Goal: Task Accomplishment & Management: Complete application form

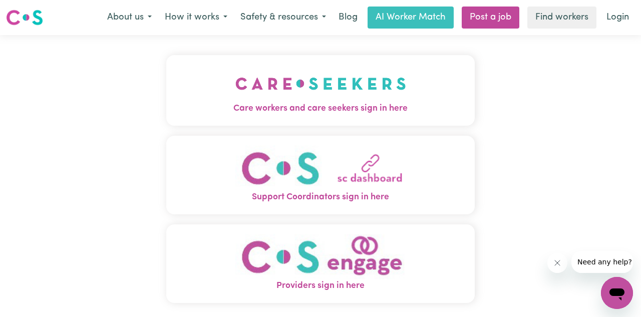
scroll to position [34, 0]
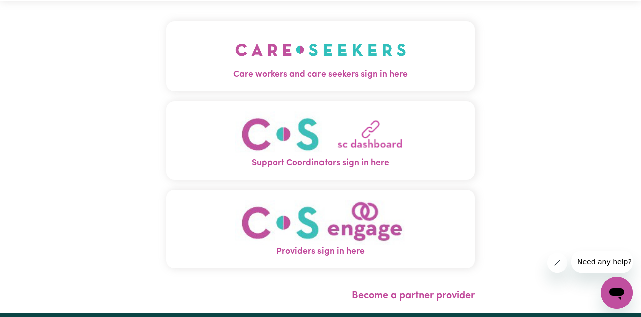
click at [357, 65] on img "Care workers and care seekers sign in here" at bounding box center [320, 49] width 171 height 37
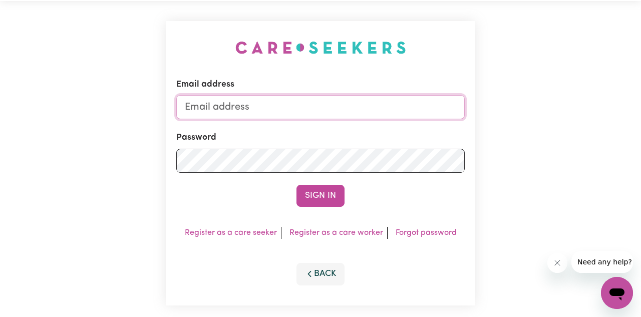
click at [345, 113] on input "Email address" at bounding box center [320, 107] width 288 height 24
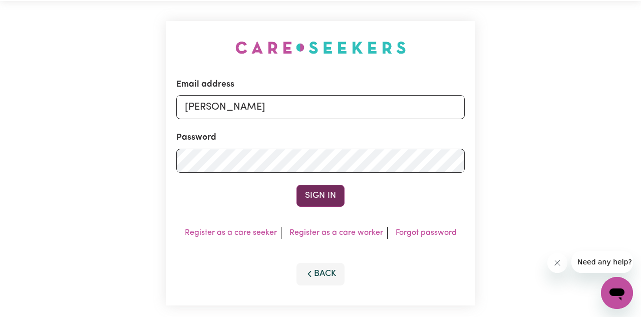
click at [315, 194] on button "Sign In" at bounding box center [320, 196] width 48 height 22
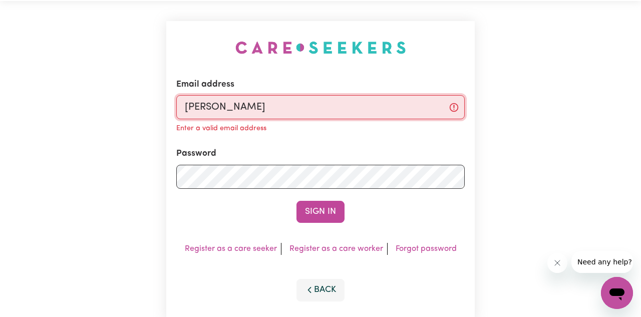
click at [294, 103] on input "[PERSON_NAME]" at bounding box center [320, 107] width 288 height 24
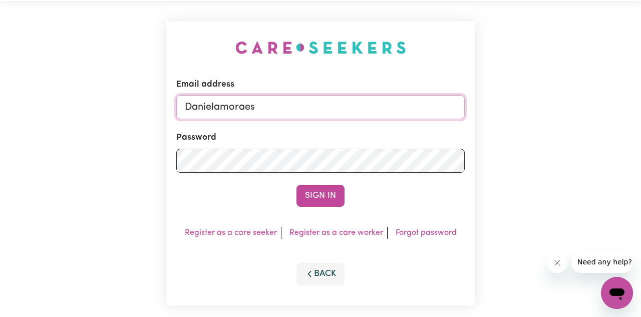
type input "[EMAIL_ADDRESS][DOMAIN_NAME]"
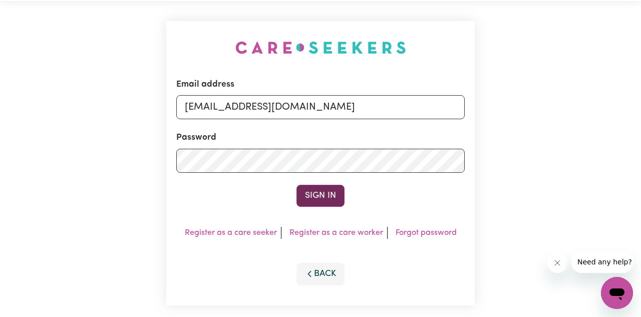
click at [310, 192] on button "Sign In" at bounding box center [320, 196] width 48 height 22
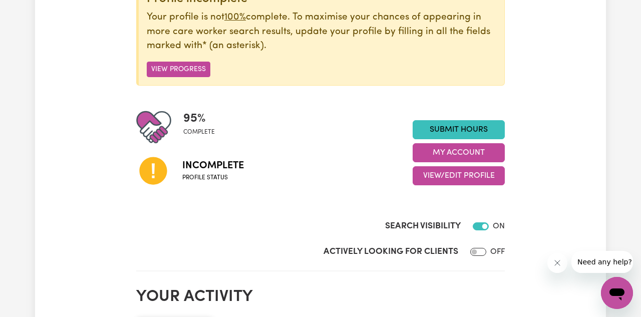
scroll to position [108, 0]
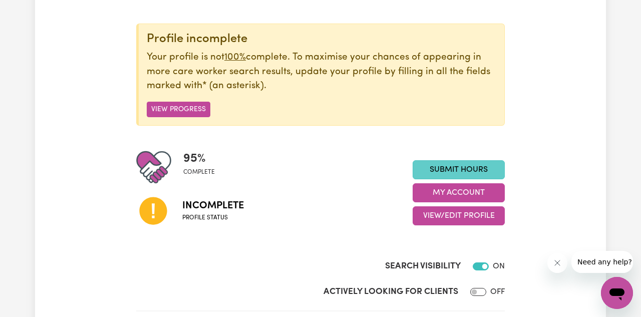
click at [472, 169] on link "Submit Hours" at bounding box center [459, 169] width 92 height 19
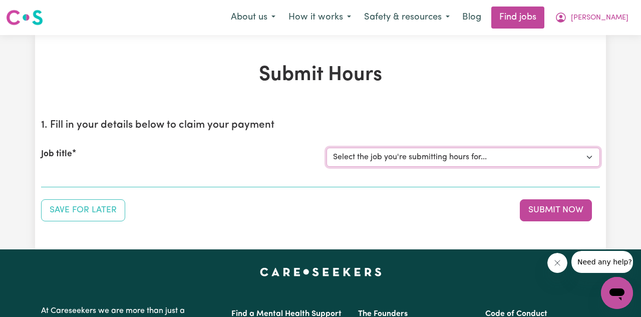
click at [500, 155] on select "Select the job you're submitting hours for..." at bounding box center [462, 157] width 273 height 19
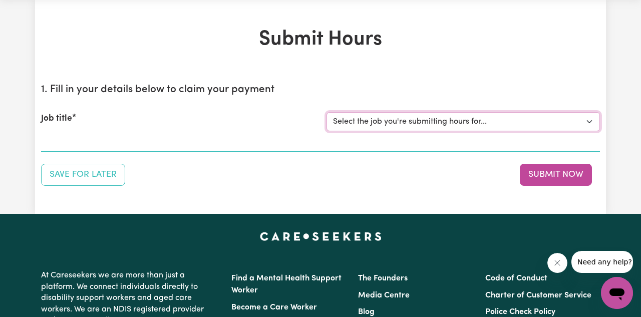
scroll to position [40, 0]
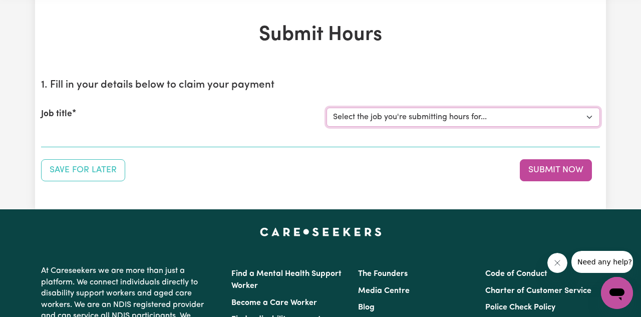
click at [448, 111] on select "Select the job you're submitting hours for..." at bounding box center [462, 117] width 273 height 19
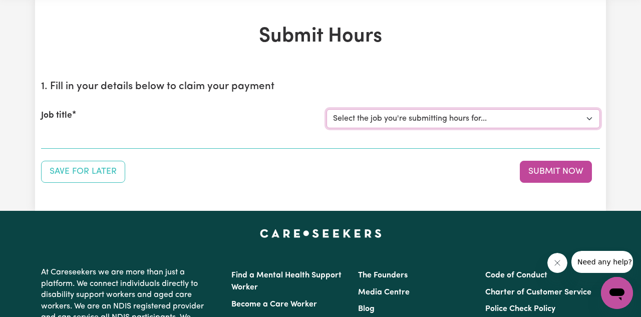
scroll to position [0, 0]
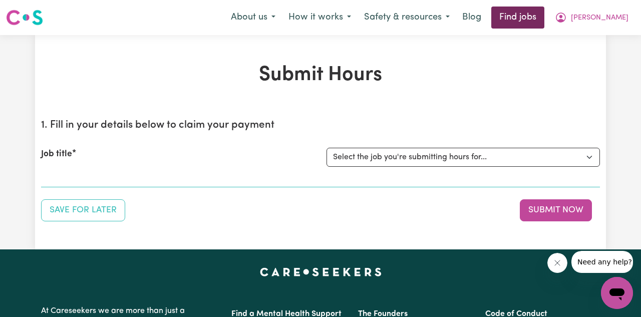
click at [544, 18] on link "Find jobs" at bounding box center [517, 18] width 53 height 22
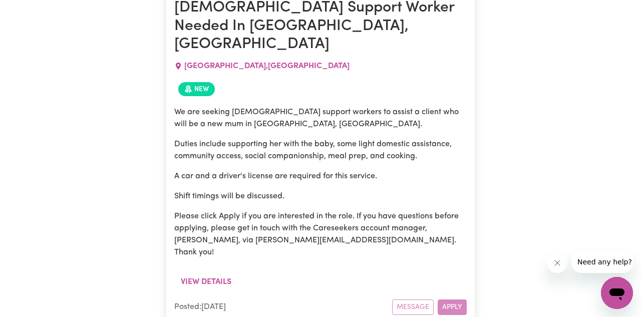
scroll to position [1496, 0]
click at [452, 299] on div "Message Apply" at bounding box center [429, 307] width 75 height 16
click at [454, 299] on div "Message Apply" at bounding box center [429, 307] width 75 height 16
click at [421, 299] on div "Message Apply" at bounding box center [429, 307] width 75 height 16
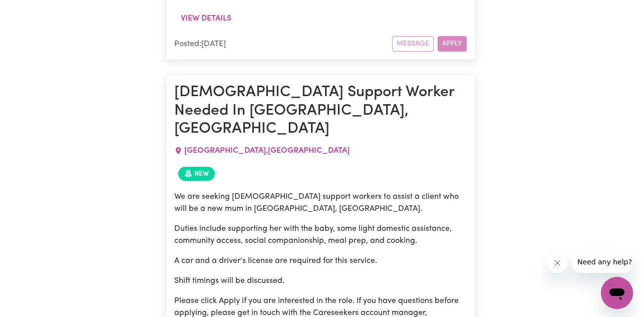
scroll to position [1409, 0]
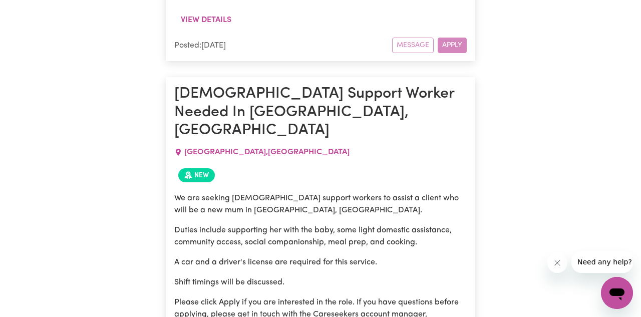
click at [333, 296] on p "Please click Apply if you are interested in the role. If you have questions bef…" at bounding box center [320, 320] width 292 height 48
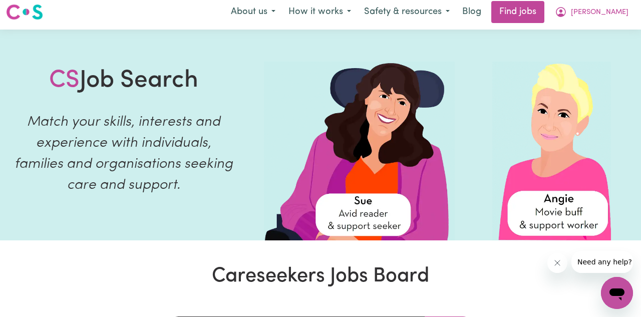
scroll to position [0, 0]
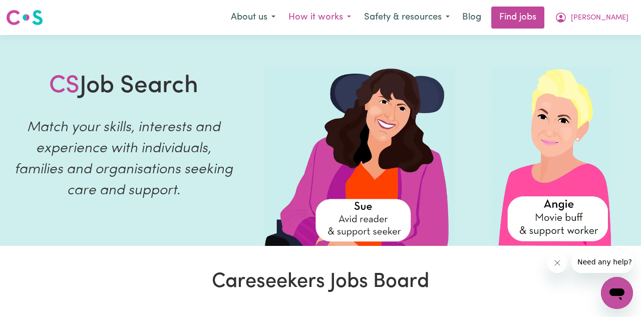
drag, startPoint x: 287, startPoint y: 16, endPoint x: 362, endPoint y: 15, distance: 74.6
click at [362, 15] on div "About us How it works Safety & resources Blog Find jobs [PERSON_NAME]" at bounding box center [429, 18] width 411 height 22
click at [357, 15] on button "How it works" at bounding box center [320, 17] width 76 height 21
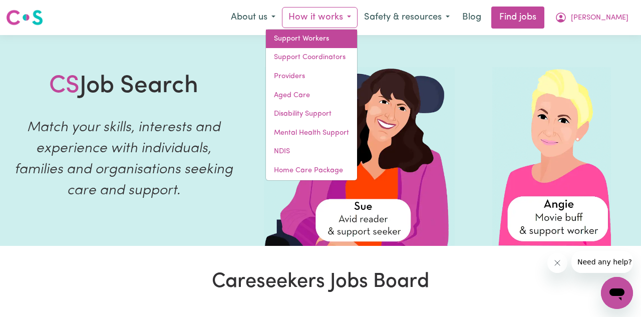
click at [357, 34] on link "Support Workers" at bounding box center [311, 39] width 91 height 19
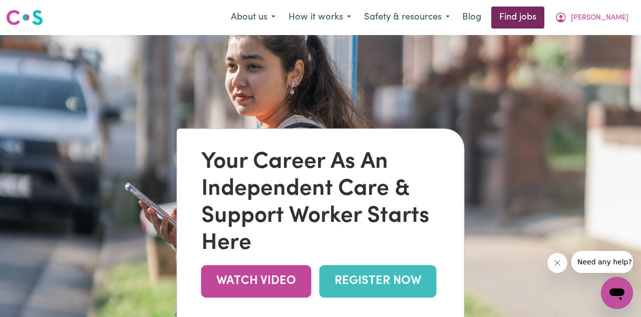
click at [544, 10] on link "Find jobs" at bounding box center [517, 18] width 53 height 22
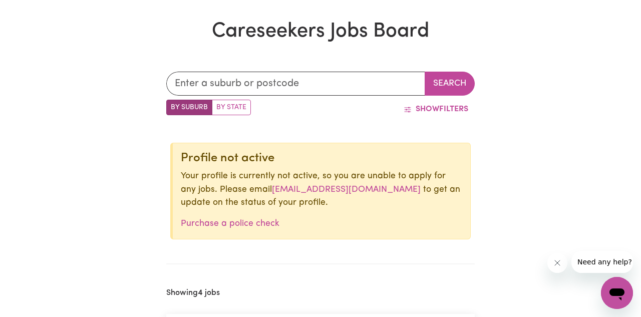
scroll to position [247, 0]
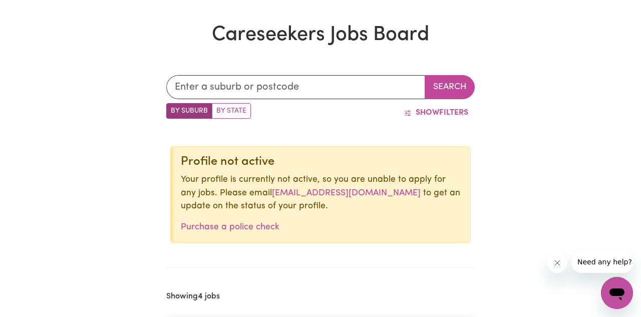
click at [235, 109] on label "By State" at bounding box center [231, 111] width 39 height 16
click at [173, 109] on input "By State" at bounding box center [169, 106] width 7 height 7
radio input "true"
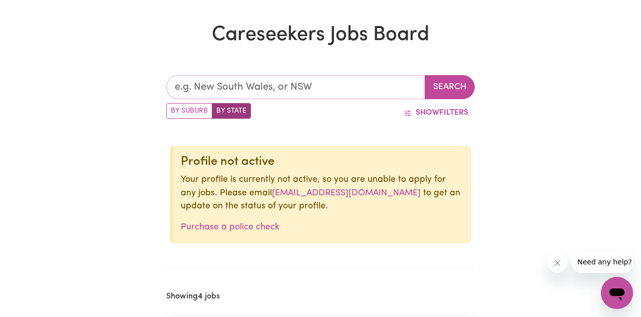
click at [280, 89] on input "text" at bounding box center [295, 87] width 259 height 24
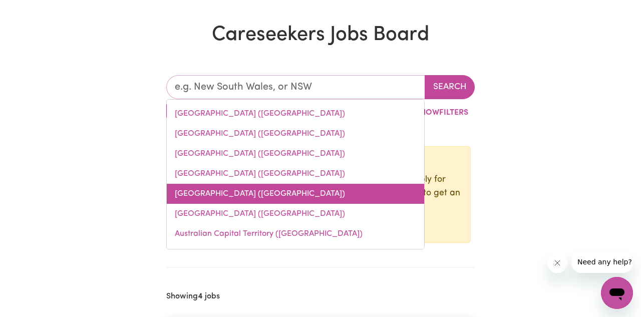
click at [210, 196] on link "[GEOGRAPHIC_DATA] ([GEOGRAPHIC_DATA])" at bounding box center [295, 194] width 257 height 20
type input "[GEOGRAPHIC_DATA] ([GEOGRAPHIC_DATA])"
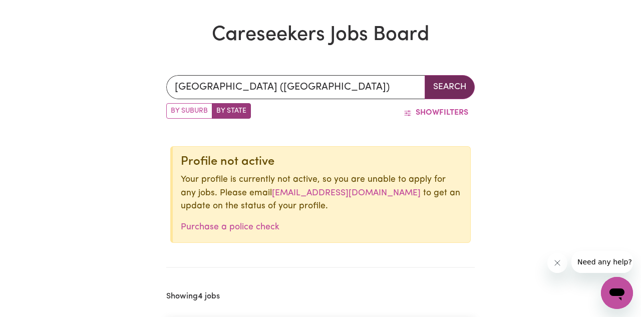
click at [444, 87] on button "Search" at bounding box center [450, 87] width 50 height 24
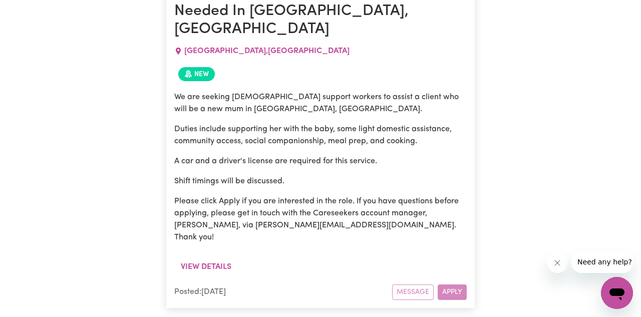
scroll to position [1508, 0]
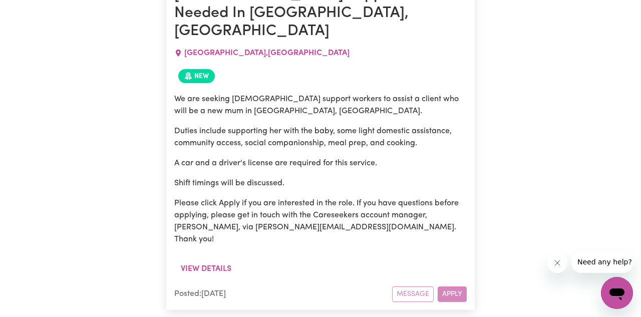
click at [423, 286] on div "Message Apply" at bounding box center [429, 294] width 75 height 16
click at [444, 200] on article "[DEMOGRAPHIC_DATA] Support Worker Needed In [GEOGRAPHIC_DATA], [GEOGRAPHIC_DATA…" at bounding box center [320, 143] width 308 height 331
click at [447, 286] on div "Message Apply" at bounding box center [429, 294] width 75 height 16
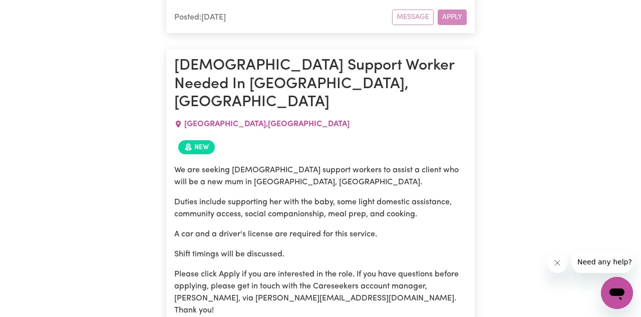
scroll to position [1427, 0]
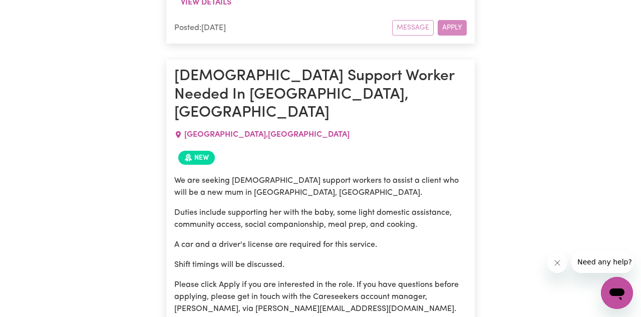
click at [268, 175] on p "We are seeking [DEMOGRAPHIC_DATA] support workers to assist a client who will b…" at bounding box center [320, 187] width 292 height 24
click at [228, 131] on span "[GEOGRAPHIC_DATA] , [GEOGRAPHIC_DATA]" at bounding box center [266, 135] width 165 height 8
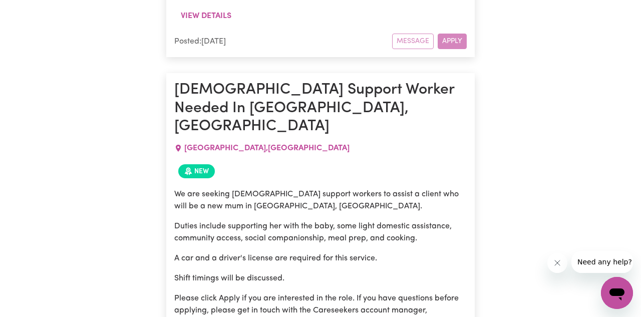
scroll to position [1414, 0]
click at [252, 81] on h1 "[DEMOGRAPHIC_DATA] Support Worker Needed In [GEOGRAPHIC_DATA], [GEOGRAPHIC_DATA]" at bounding box center [320, 108] width 292 height 55
click at [252, 220] on p "Duties include supporting her with the baby, some light domestic assistance, co…" at bounding box center [320, 232] width 292 height 24
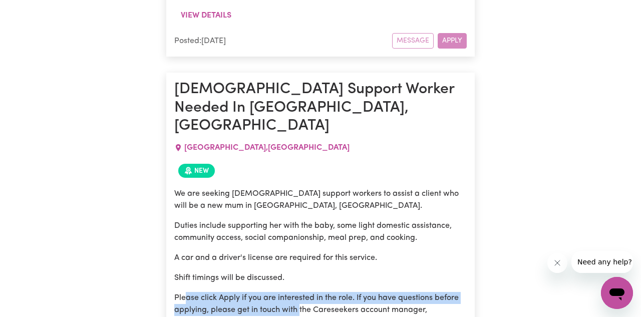
drag, startPoint x: 184, startPoint y: 206, endPoint x: 298, endPoint y: 215, distance: 115.0
click at [299, 292] on p "Please click Apply if you are interested in the role. If you have questions bef…" at bounding box center [320, 316] width 292 height 48
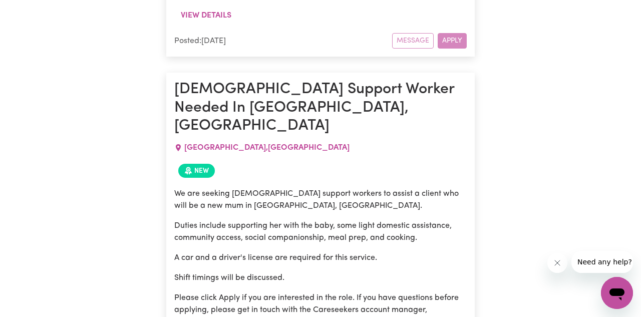
click at [324, 292] on p "Please click Apply if you are interested in the role. If you have questions bef…" at bounding box center [320, 316] width 292 height 48
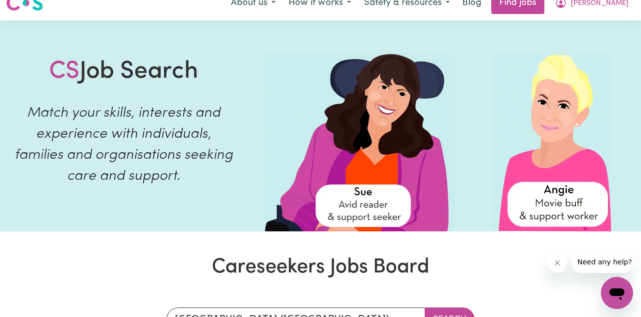
scroll to position [0, 0]
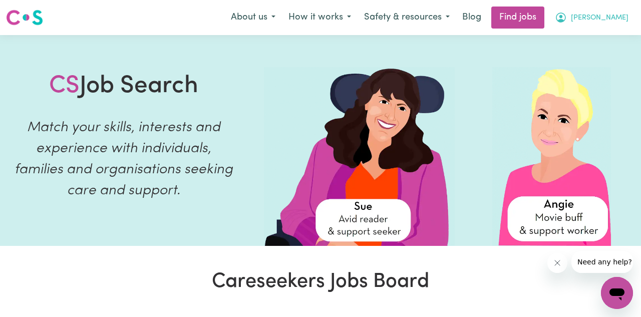
click at [609, 19] on span "[PERSON_NAME]" at bounding box center [600, 18] width 58 height 11
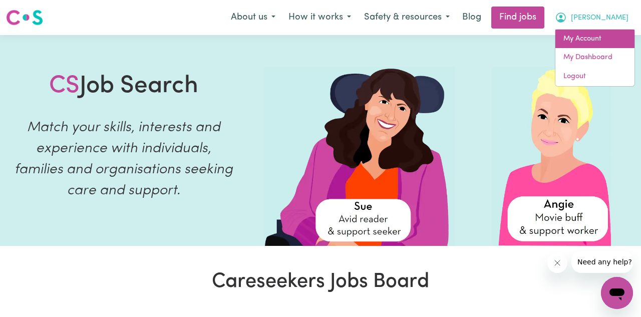
click at [602, 41] on link "My Account" at bounding box center [594, 39] width 79 height 19
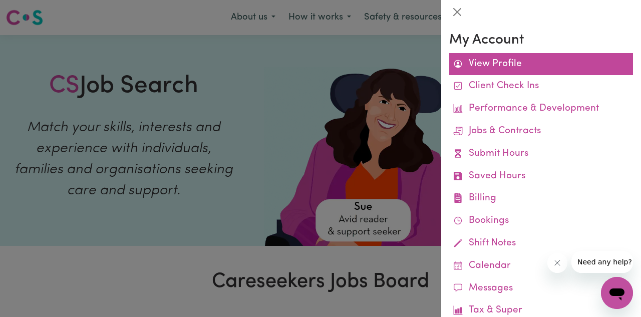
click at [492, 59] on link "View Profile" at bounding box center [541, 64] width 184 height 23
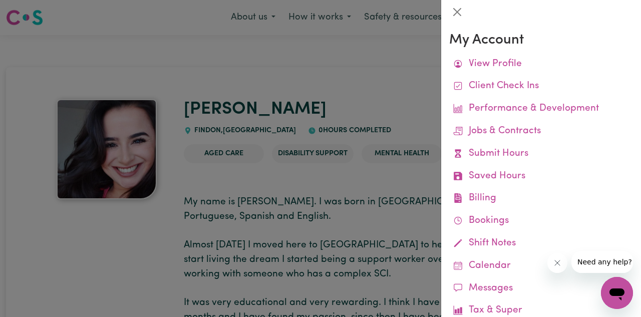
click at [366, 224] on div at bounding box center [320, 158] width 641 height 317
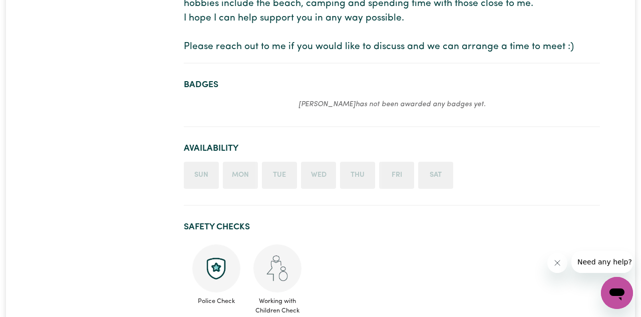
scroll to position [438, 0]
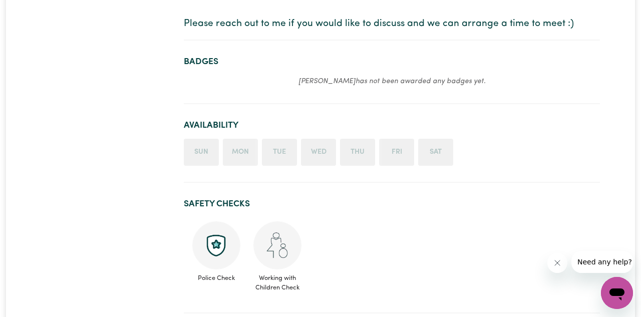
click at [243, 144] on li "Mon" at bounding box center [240, 152] width 35 height 27
click at [326, 153] on li "Wed" at bounding box center [318, 152] width 35 height 27
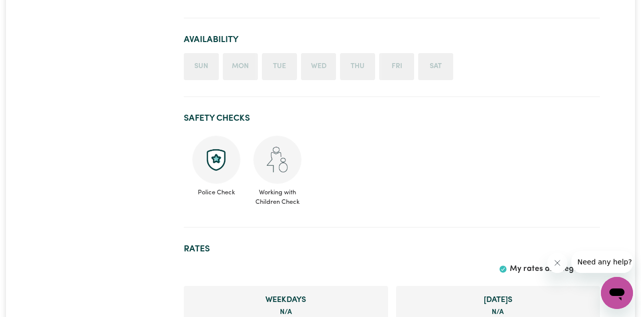
scroll to position [531, 0]
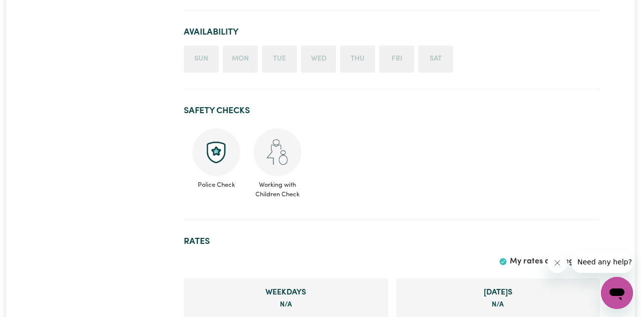
click at [223, 149] on img at bounding box center [216, 152] width 48 height 48
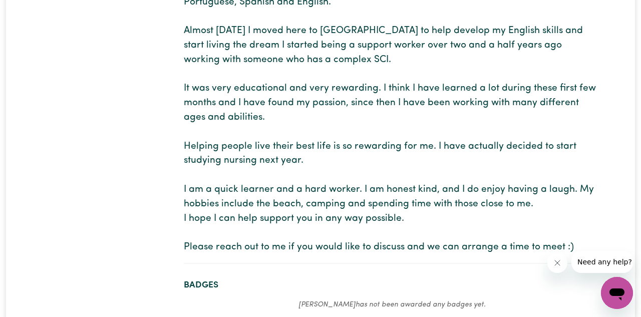
scroll to position [0, 0]
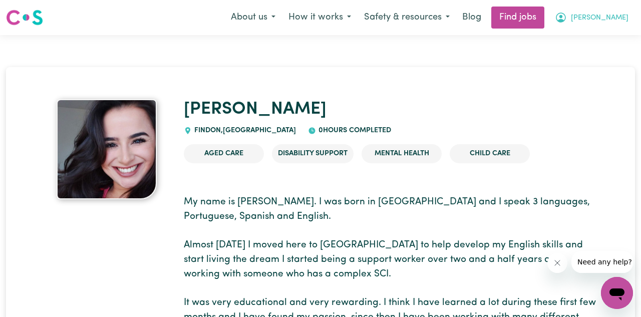
click at [612, 13] on span "[PERSON_NAME]" at bounding box center [600, 18] width 58 height 11
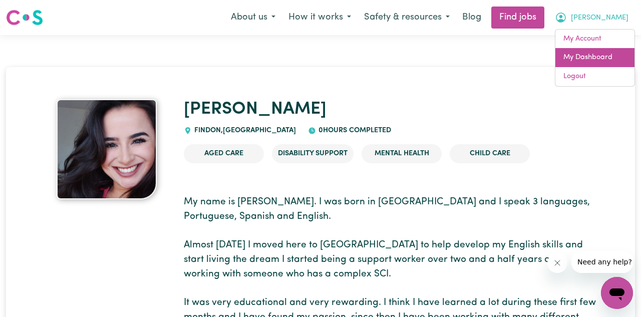
click at [597, 60] on link "My Dashboard" at bounding box center [594, 57] width 79 height 19
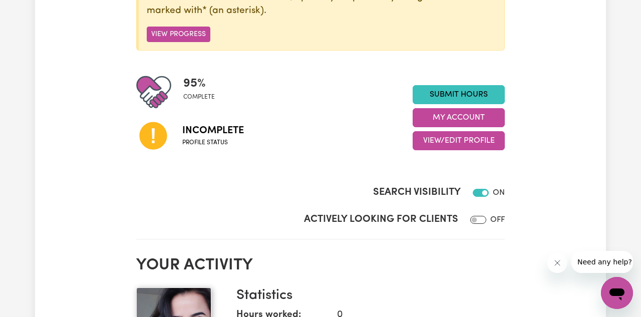
scroll to position [216, 0]
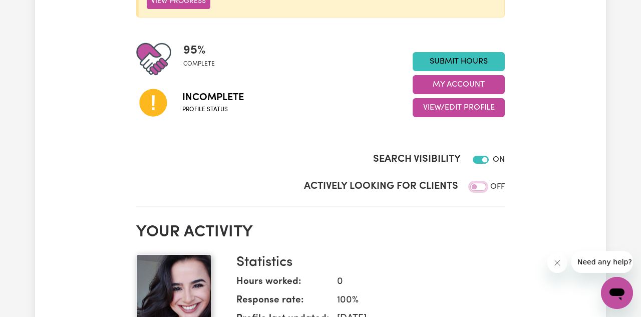
click at [478, 189] on input "Actively Looking for Clients" at bounding box center [478, 187] width 16 height 8
checkbox input "true"
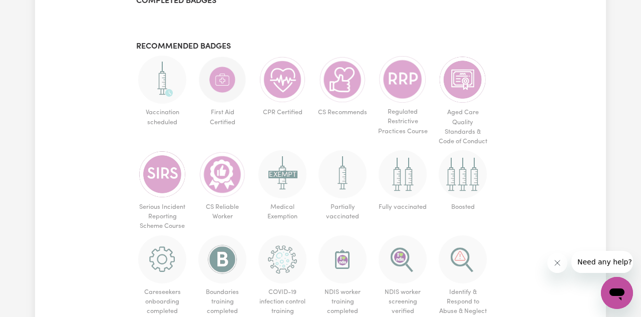
scroll to position [624, 0]
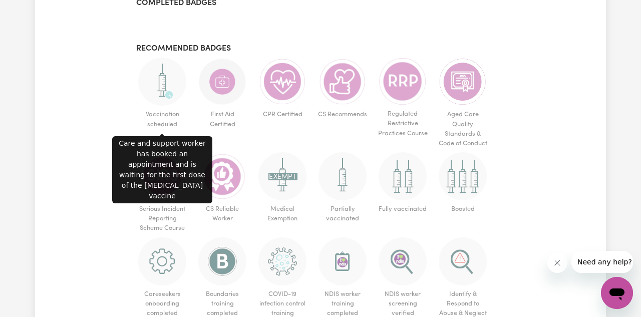
click at [164, 75] on img at bounding box center [162, 82] width 48 height 48
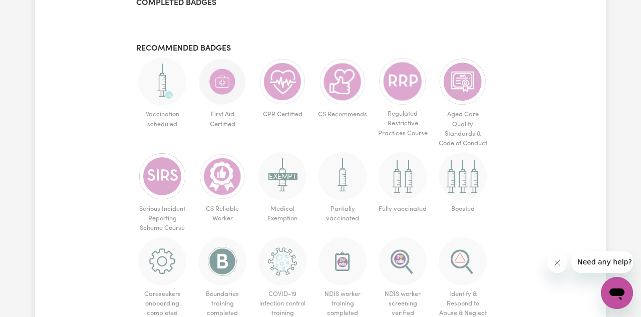
click at [167, 84] on img at bounding box center [162, 82] width 48 height 48
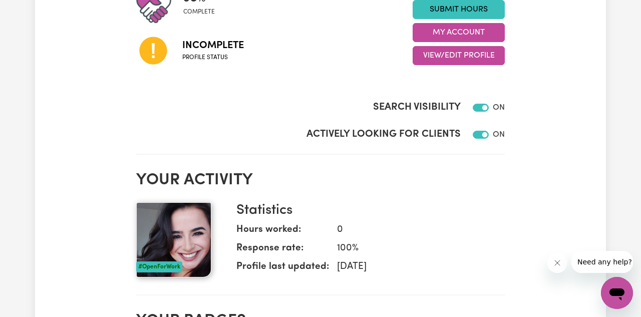
scroll to position [257, 0]
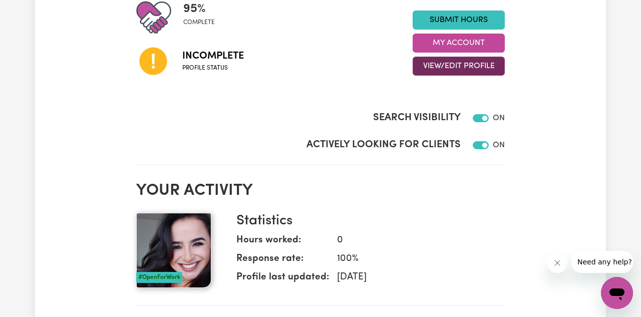
click at [452, 58] on button "View/Edit Profile" at bounding box center [459, 66] width 92 height 19
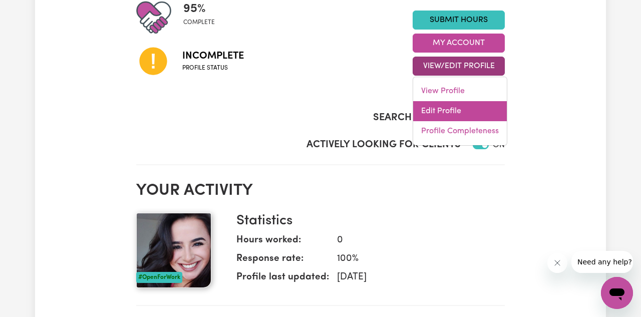
click at [449, 114] on link "Edit Profile" at bounding box center [460, 111] width 94 height 20
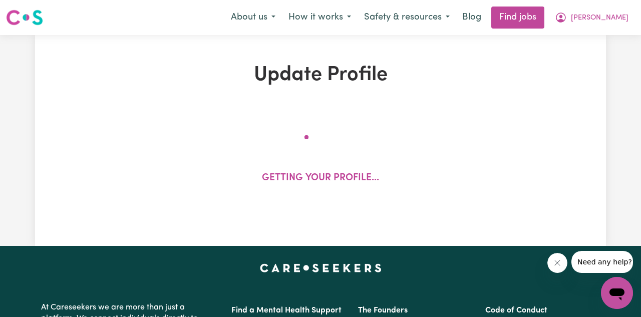
select select "[DEMOGRAPHIC_DATA]"
select select "Student Visa"
select select "Studying a healthcare related degree or qualification"
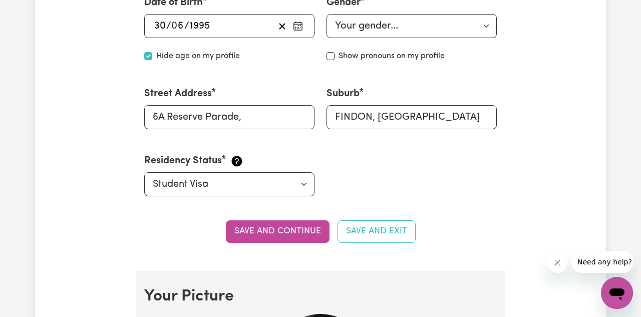
scroll to position [460, 0]
click at [289, 119] on input "6A Reserve Parade," at bounding box center [229, 118] width 170 height 24
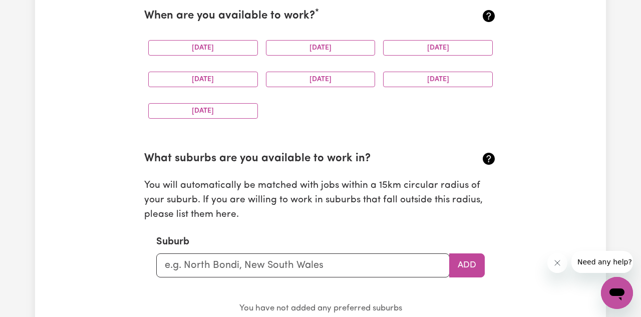
scroll to position [988, 0]
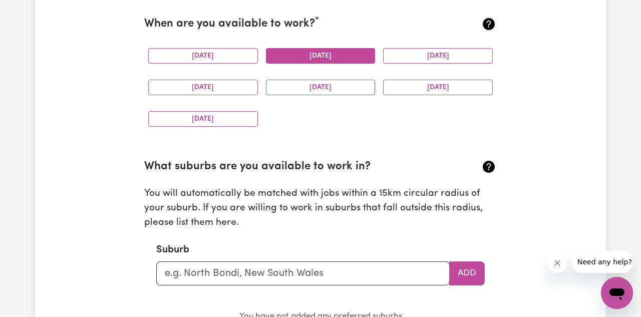
click at [343, 58] on button "[DATE]" at bounding box center [321, 56] width 110 height 16
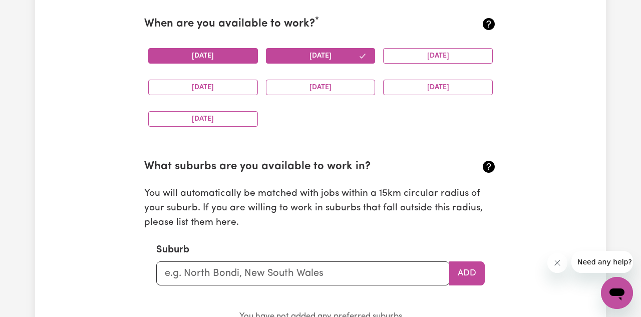
click at [238, 54] on button "[DATE]" at bounding box center [203, 56] width 110 height 16
click at [401, 57] on button "[DATE]" at bounding box center [438, 56] width 110 height 16
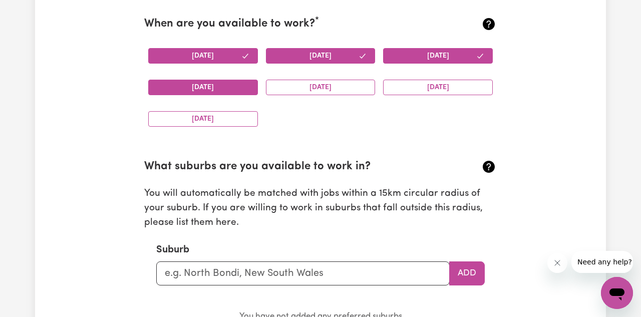
click at [250, 89] on button "[DATE]" at bounding box center [203, 88] width 110 height 16
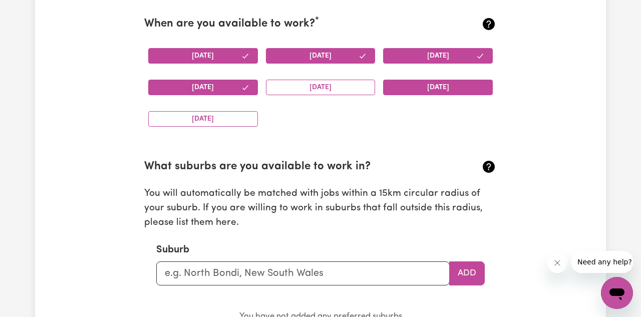
click at [413, 83] on button "[DATE]" at bounding box center [438, 88] width 110 height 16
click at [250, 118] on button "[DATE]" at bounding box center [203, 119] width 110 height 16
click at [433, 51] on button "[DATE]" at bounding box center [438, 56] width 110 height 16
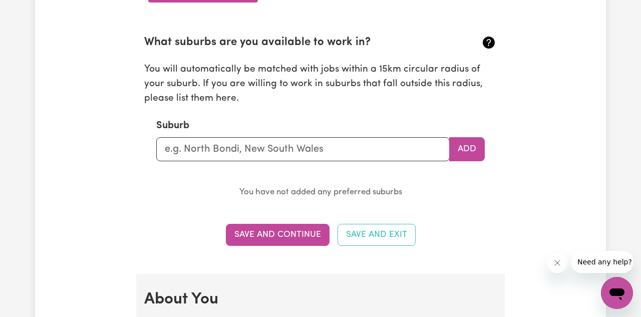
scroll to position [1132, 0]
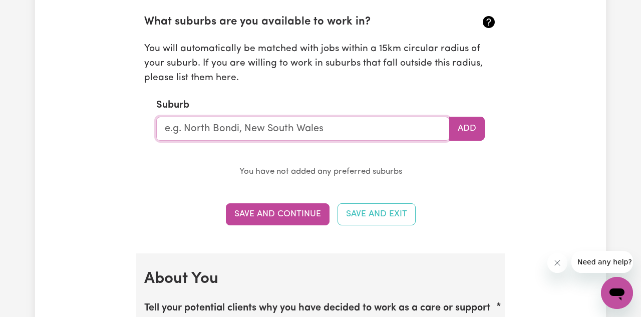
click at [347, 127] on input "text" at bounding box center [302, 129] width 293 height 24
type input "[GEOGRAPHIC_DATA]"
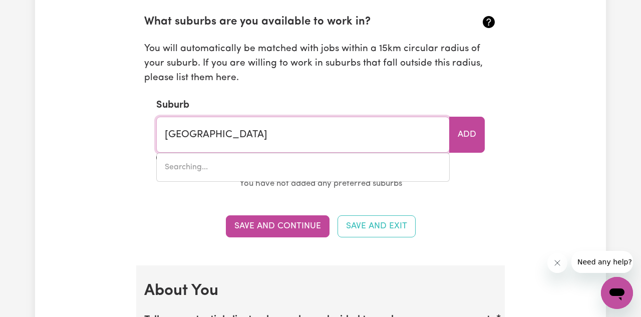
type input "[GEOGRAPHIC_DATA], [GEOGRAPHIC_DATA], 5000"
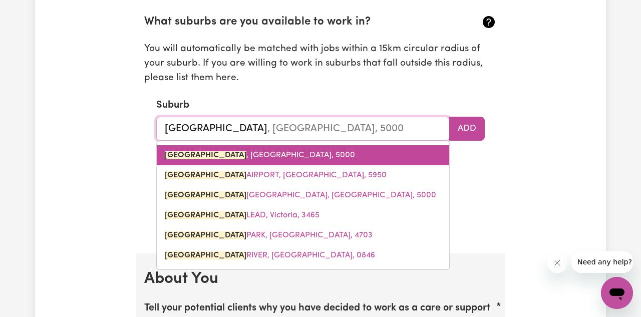
click at [273, 159] on link "[GEOGRAPHIC_DATA] , [GEOGRAPHIC_DATA], 5000" at bounding box center [303, 155] width 292 height 20
type input "[GEOGRAPHIC_DATA], [GEOGRAPHIC_DATA], 5000"
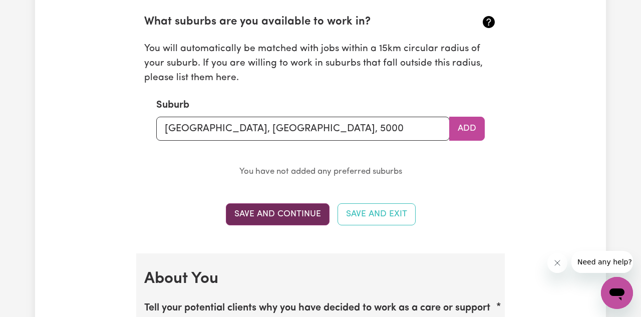
click at [318, 213] on button "Save and Continue" at bounding box center [278, 214] width 104 height 22
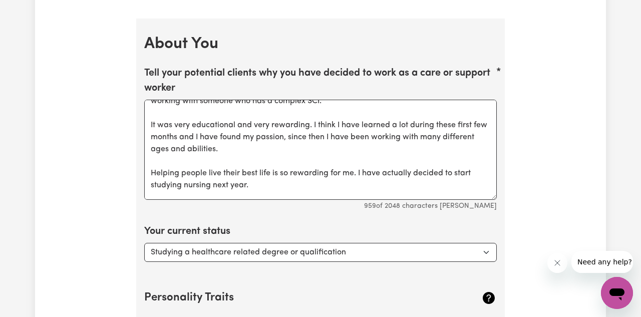
scroll to position [13, 0]
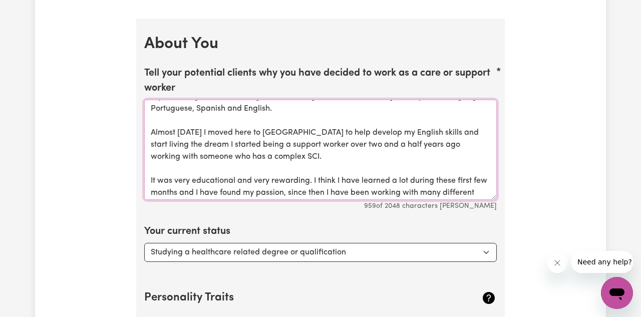
click at [182, 130] on textarea "My name is [PERSON_NAME]. I was born in [GEOGRAPHIC_DATA] and I speak 3 languag…" at bounding box center [320, 150] width 352 height 100
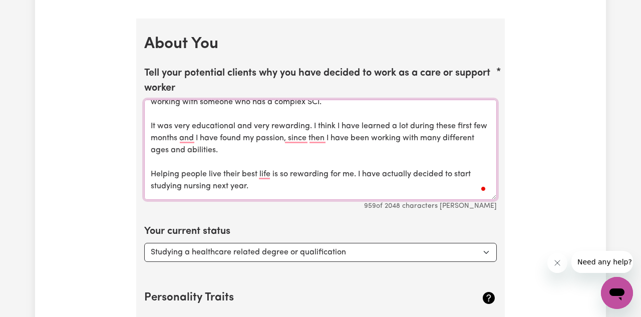
scroll to position [136, 0]
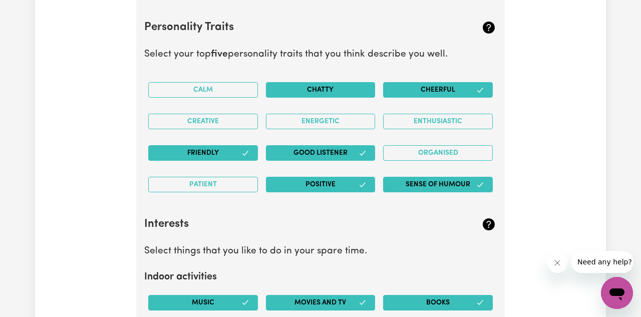
type textarea "My name is [PERSON_NAME]. I was born in [GEOGRAPHIC_DATA] and I speak 3 languag…"
click at [338, 93] on button "Chatty" at bounding box center [321, 90] width 110 height 16
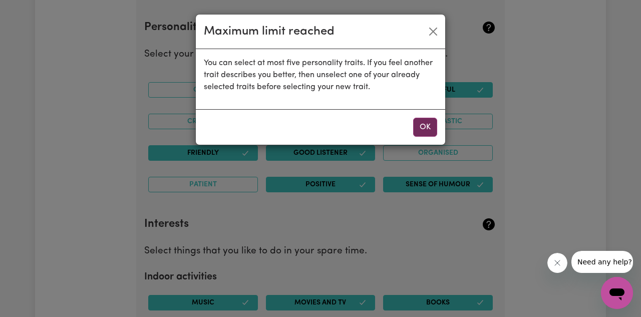
click at [426, 123] on button "OK" at bounding box center [425, 127] width 24 height 19
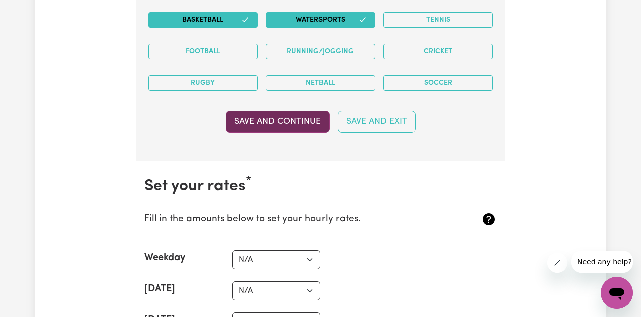
click at [305, 121] on button "Save and Continue" at bounding box center [278, 122] width 104 height 22
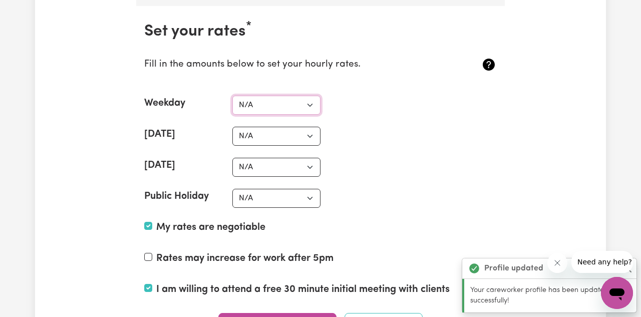
click at [282, 101] on select "N/A $37 $38 $39 $40 $41 $42 $43 $44 $45 $46 $47 $48 $49 $50 $51 $52 $53 $54 $55…" at bounding box center [276, 105] width 88 height 19
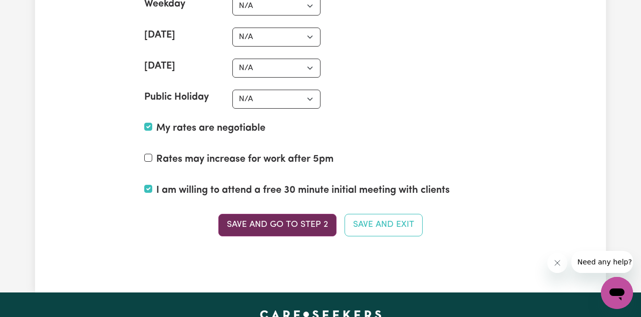
click at [293, 224] on button "Save and go to Step 2" at bounding box center [277, 225] width 118 height 22
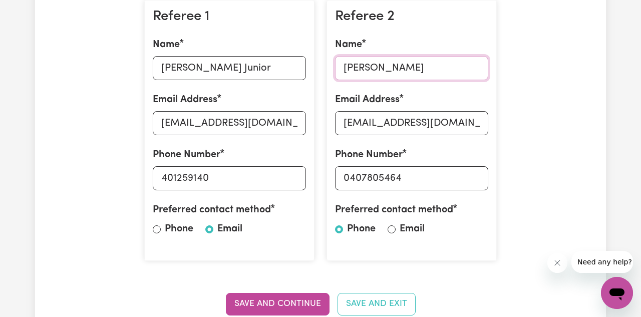
drag, startPoint x: 431, startPoint y: 73, endPoint x: 299, endPoint y: 81, distance: 131.9
click at [299, 81] on div "Referee 1 Name [PERSON_NAME] Junior Email Address [EMAIL_ADDRESS][DOMAIN_NAME] …" at bounding box center [320, 130] width 364 height 277
drag, startPoint x: 425, startPoint y: 124, endPoint x: 472, endPoint y: 125, distance: 46.6
click at [472, 125] on input "[EMAIL_ADDRESS][DOMAIN_NAME]" at bounding box center [411, 123] width 153 height 24
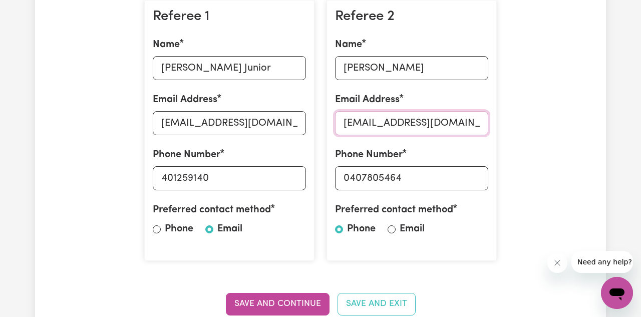
click at [392, 125] on input "[EMAIL_ADDRESS][DOMAIN_NAME]" at bounding box center [411, 123] width 153 height 24
drag, startPoint x: 422, startPoint y: 67, endPoint x: 324, endPoint y: 64, distance: 98.2
click at [324, 64] on div "Referee 2 Name [PERSON_NAME] Email Address [EMAIL_ADDRESS][DOMAIN_NAME] Phone N…" at bounding box center [411, 130] width 182 height 277
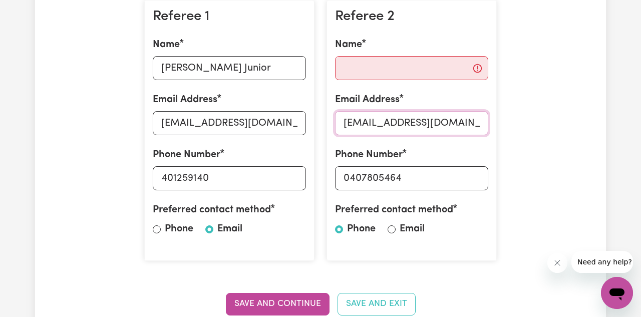
click at [401, 117] on input "[EMAIL_ADDRESS][DOMAIN_NAME]" at bounding box center [411, 123] width 153 height 24
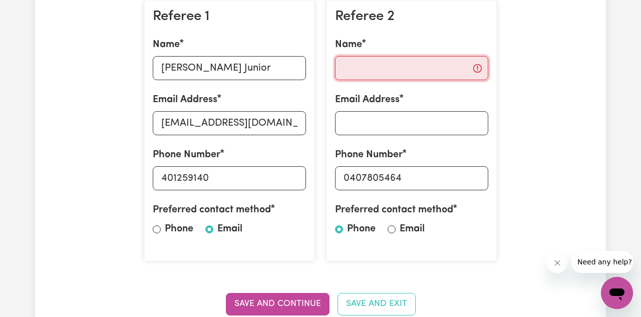
click at [442, 69] on input "Name" at bounding box center [411, 68] width 153 height 24
click at [445, 67] on input "Name" at bounding box center [411, 68] width 153 height 24
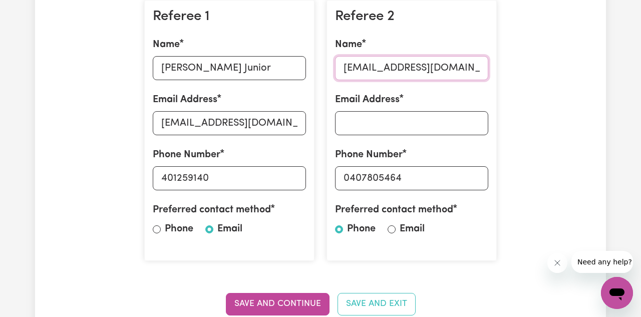
type input "[EMAIL_ADDRESS][DOMAIN_NAME]"
click at [411, 68] on input "[EMAIL_ADDRESS][DOMAIN_NAME]" at bounding box center [411, 68] width 153 height 24
click at [389, 121] on input "Email Address" at bounding box center [411, 123] width 153 height 24
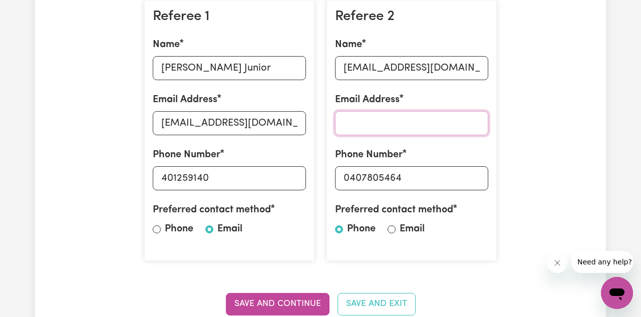
paste input "[EMAIL_ADDRESS][DOMAIN_NAME]"
type input "[EMAIL_ADDRESS][DOMAIN_NAME]"
click at [405, 61] on input "[EMAIL_ADDRESS][DOMAIN_NAME]" at bounding box center [411, 68] width 153 height 24
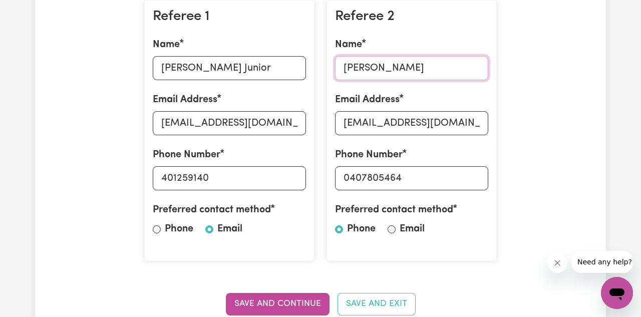
type input "[PERSON_NAME]"
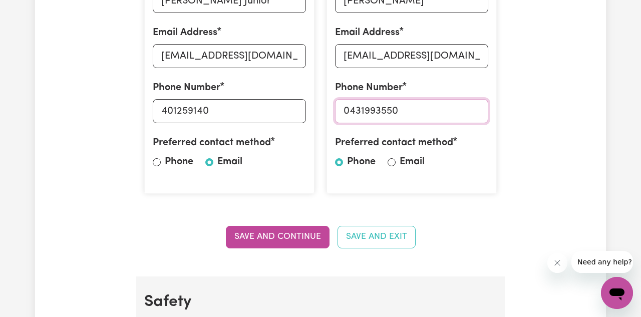
scroll to position [378, 0]
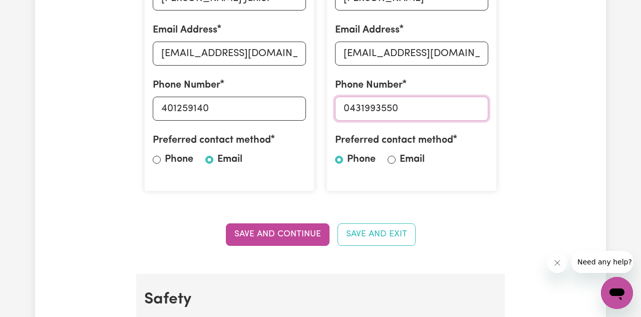
type input "0431993550"
click at [413, 157] on label "Email" at bounding box center [411, 159] width 25 height 15
click at [395, 157] on input "Email" at bounding box center [391, 160] width 8 height 8
radio input "true"
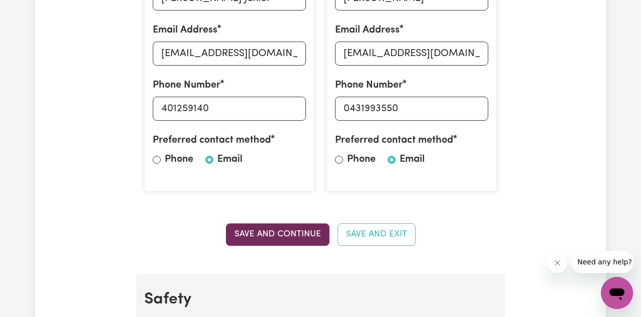
click at [304, 232] on button "Save and Continue" at bounding box center [278, 234] width 104 height 22
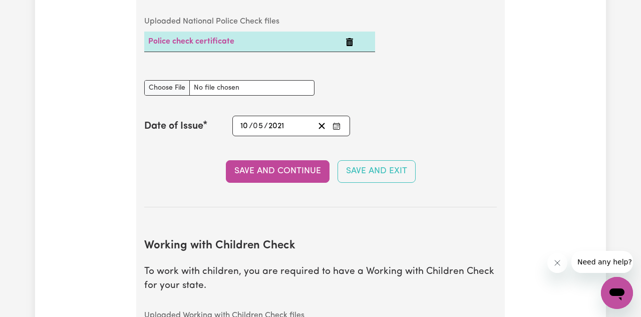
scroll to position [733, 0]
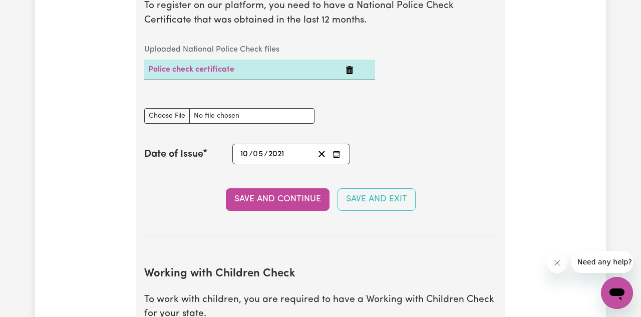
click at [336, 70] on td "Police check certificate" at bounding box center [242, 70] width 197 height 21
click at [231, 71] on link "Police check certificate" at bounding box center [191, 70] width 86 height 8
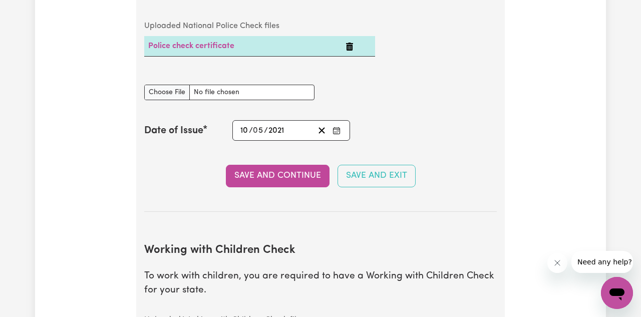
scroll to position [759, 0]
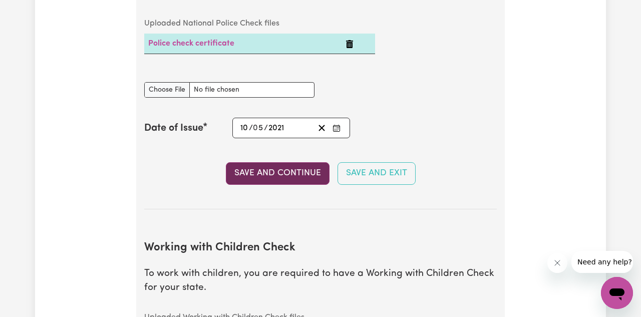
click at [298, 172] on button "Save and Continue" at bounding box center [278, 173] width 104 height 22
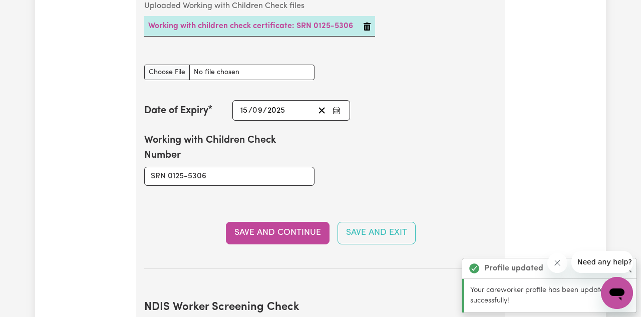
scroll to position [1072, 0]
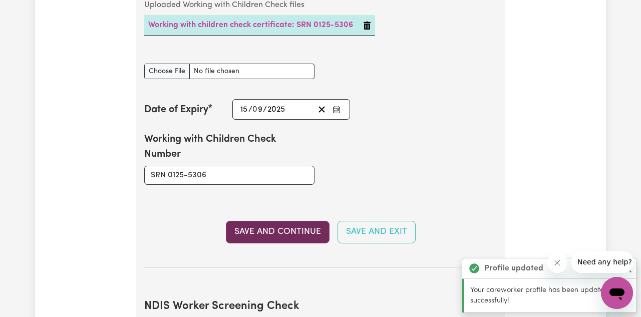
click at [292, 227] on button "Save and Continue" at bounding box center [278, 232] width 104 height 22
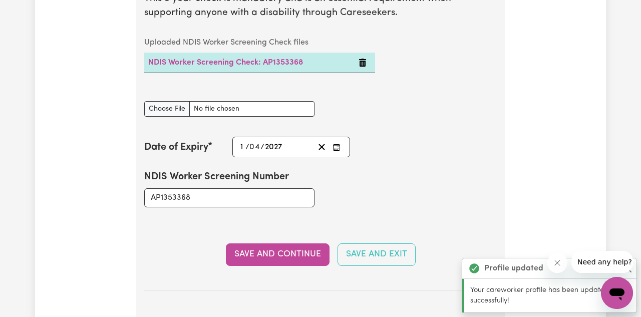
scroll to position [1421, 0]
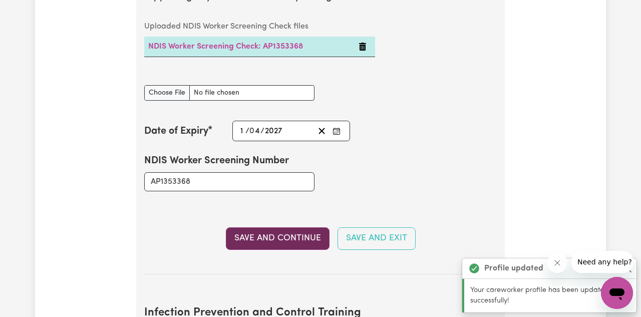
click at [286, 241] on button "Save and Continue" at bounding box center [278, 238] width 104 height 22
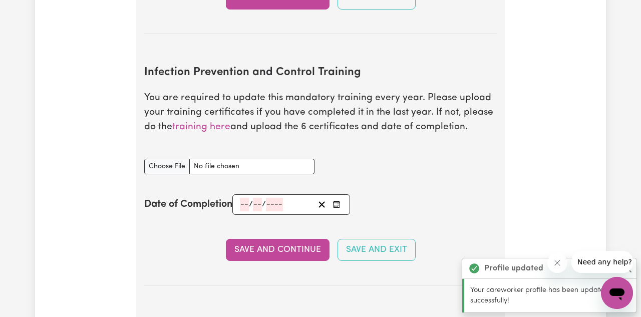
scroll to position [1658, 0]
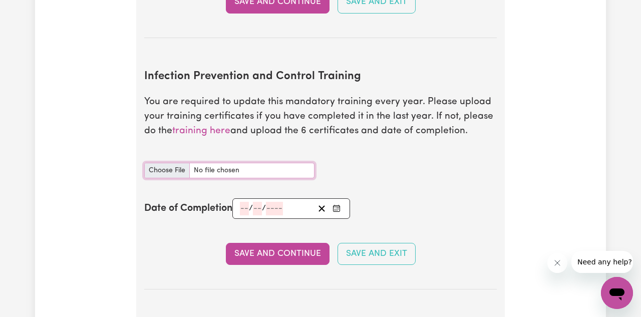
click at [265, 171] on input "Infection Prevention and Control Training document" at bounding box center [229, 171] width 170 height 16
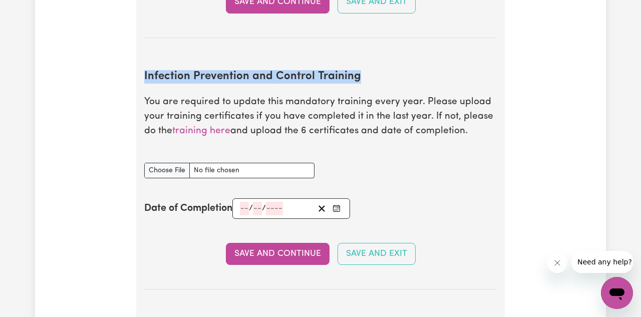
drag, startPoint x: 143, startPoint y: 75, endPoint x: 360, endPoint y: 75, distance: 217.3
copy h2 "Infection Prevention and Control Training"
click at [287, 167] on input "Infection Prevention and Control Training document" at bounding box center [229, 171] width 170 height 16
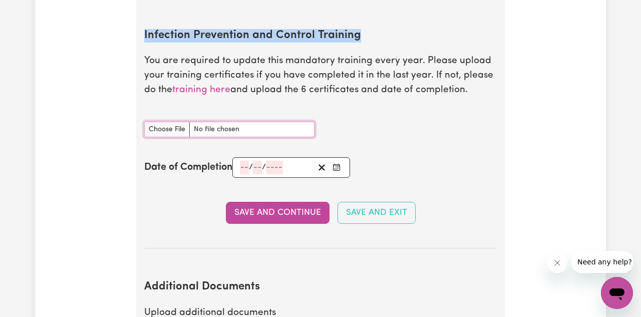
scroll to position [1698, 0]
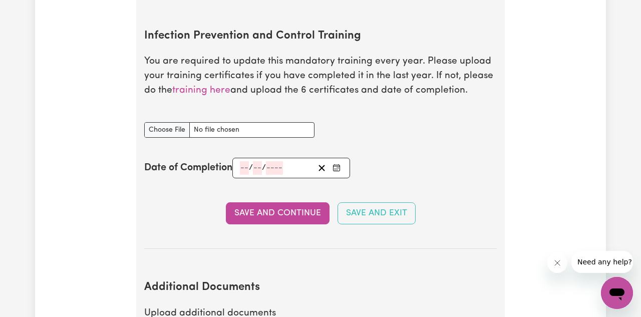
click at [232, 162] on label "Date of Completion" at bounding box center [188, 167] width 88 height 15
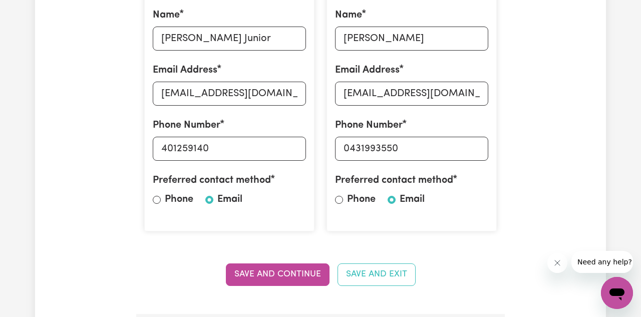
scroll to position [0, 0]
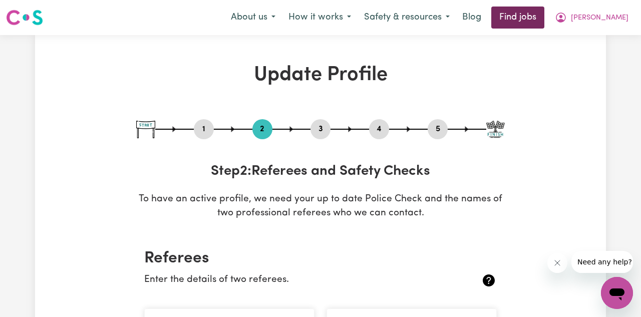
click at [544, 16] on link "Find jobs" at bounding box center [517, 18] width 53 height 22
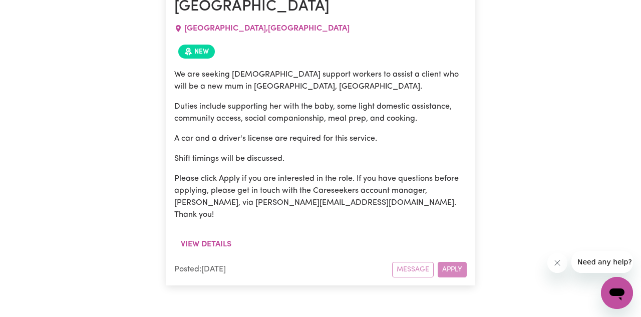
scroll to position [1642, 0]
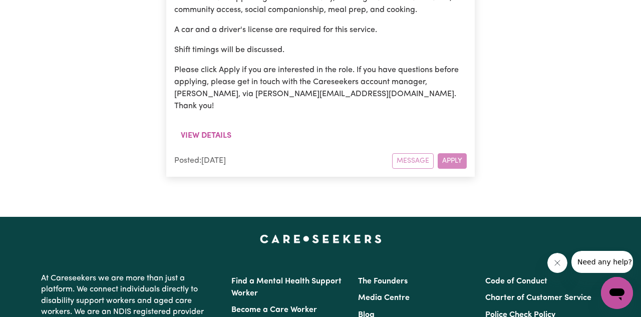
click at [424, 153] on div "Message Apply" at bounding box center [429, 161] width 75 height 16
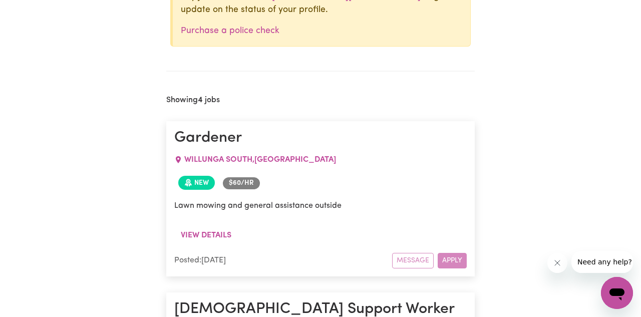
scroll to position [0, 0]
